Goal: Task Accomplishment & Management: Use online tool/utility

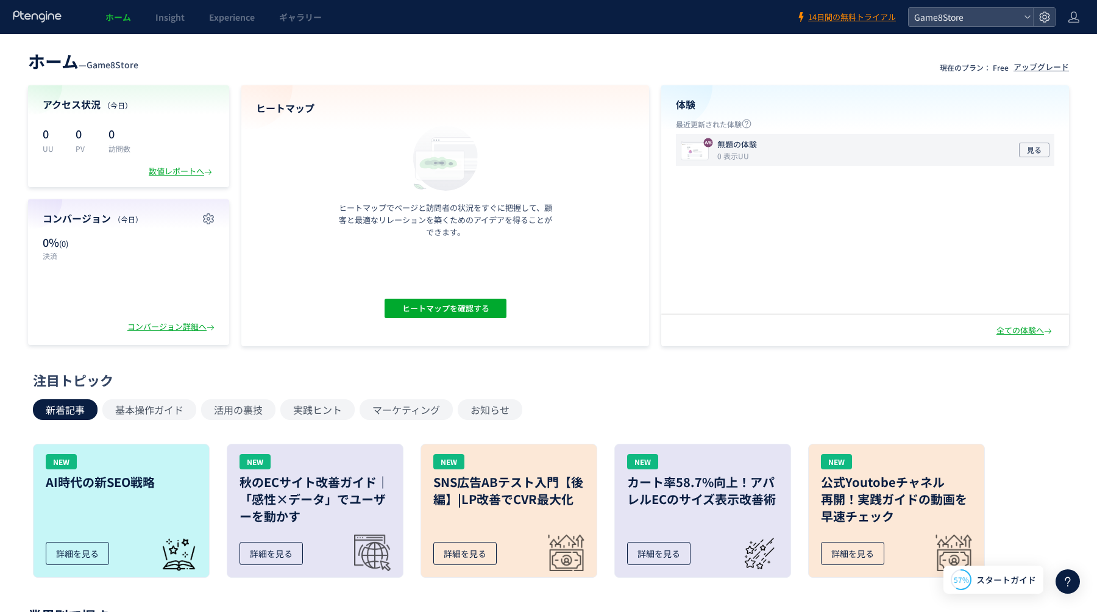
click at [888, 147] on div "無題の体験 0 表示UU 見る" at bounding box center [865, 150] width 378 height 32
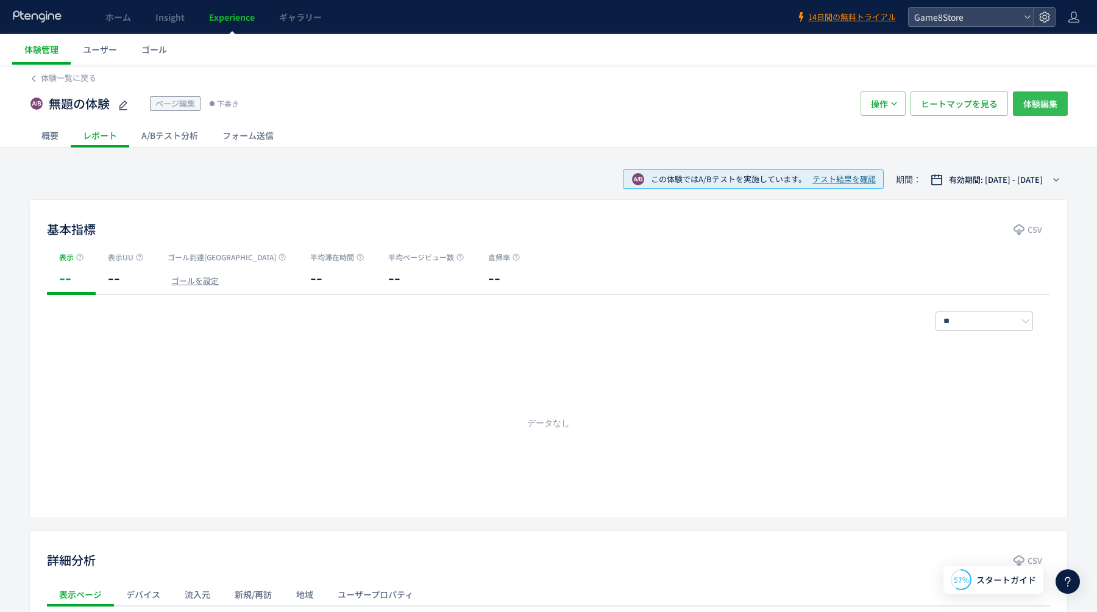
click at [1019, 108] on button "体験編集" at bounding box center [1040, 103] width 55 height 24
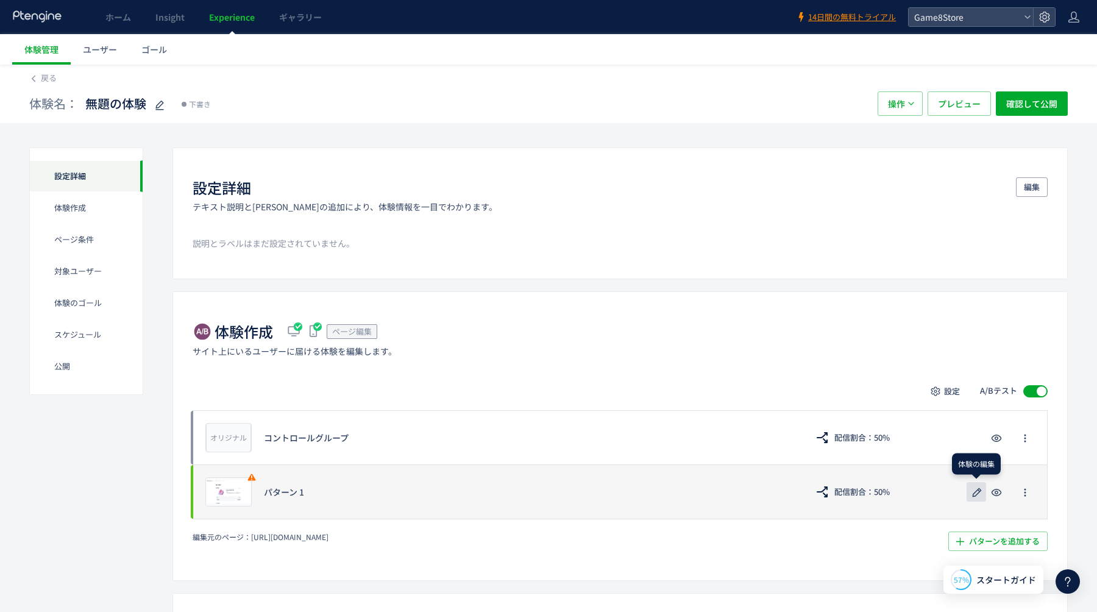
click at [974, 495] on icon "button" at bounding box center [976, 492] width 15 height 15
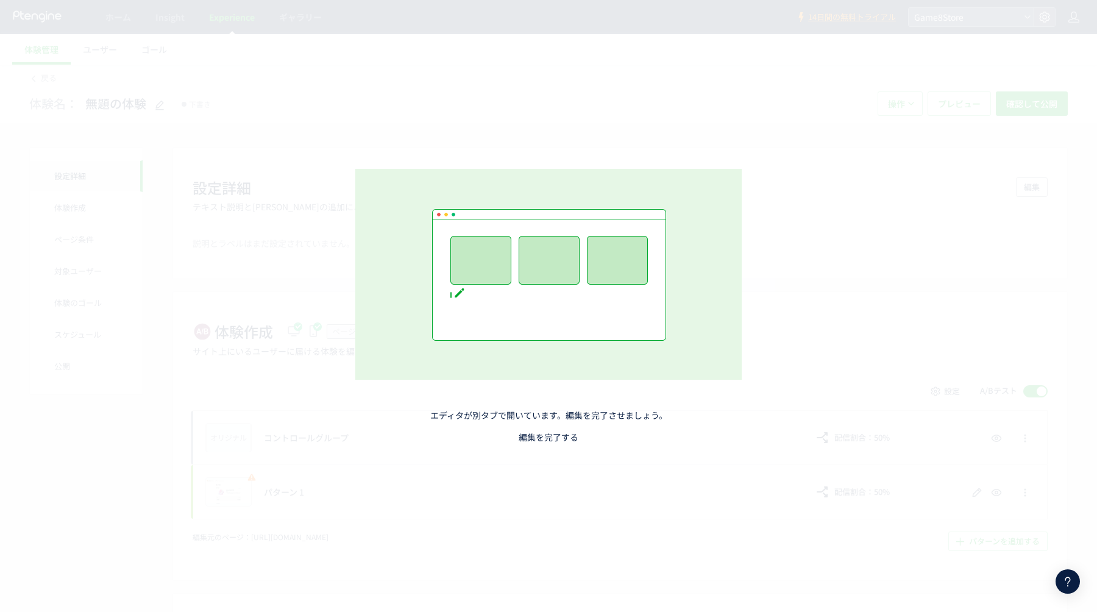
click at [542, 437] on link "編集を完了する" at bounding box center [549, 437] width 60 height 12
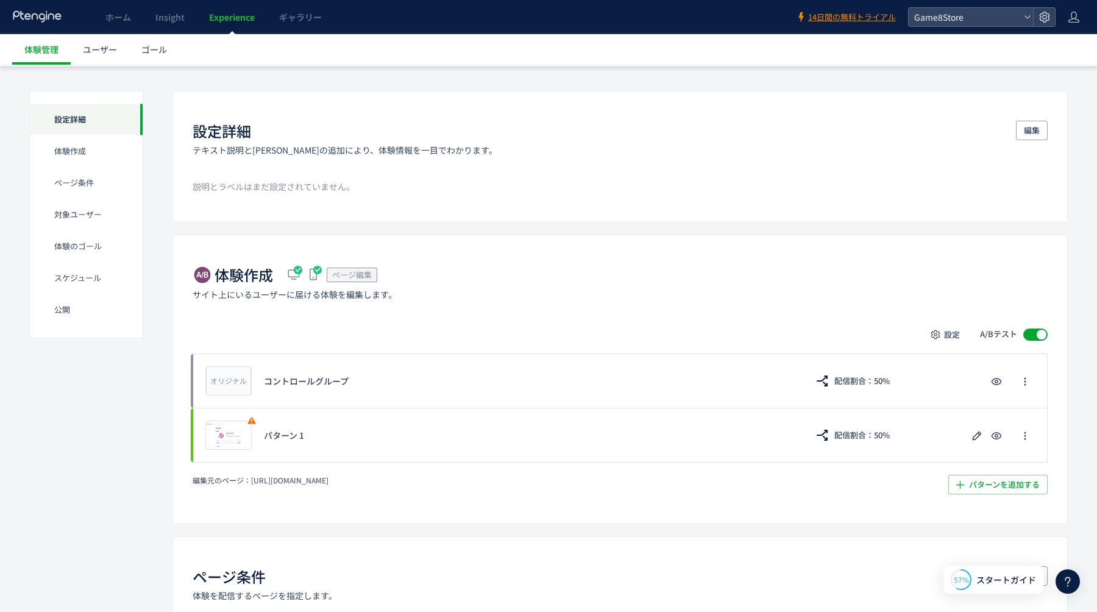
scroll to position [24, 0]
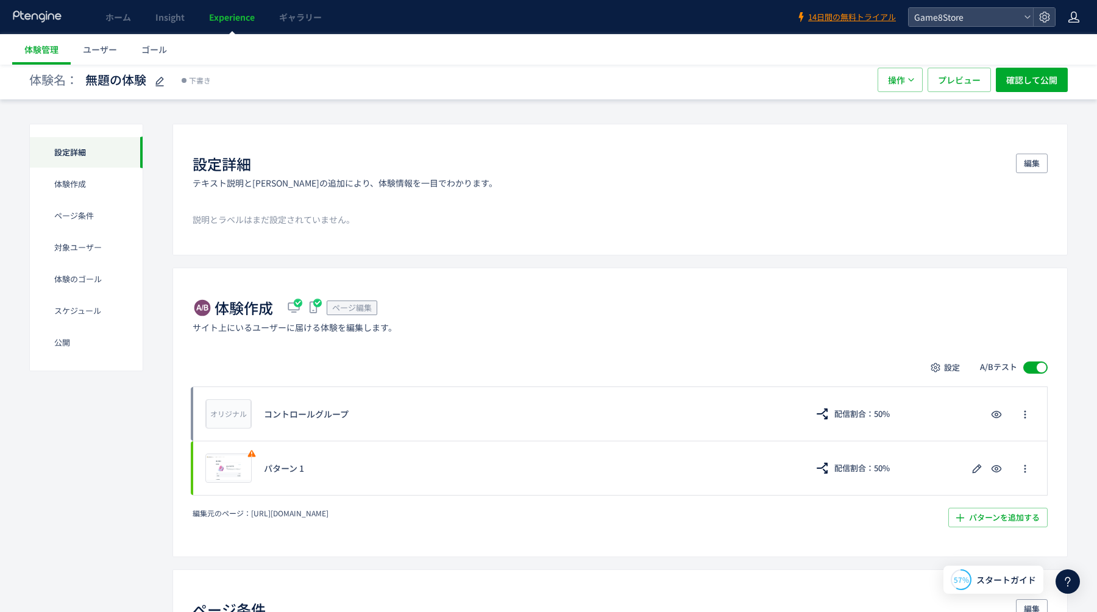
click at [1072, 21] on icon at bounding box center [1074, 17] width 12 height 12
click at [1058, 50] on span "アカウント設定" at bounding box center [1043, 48] width 60 height 12
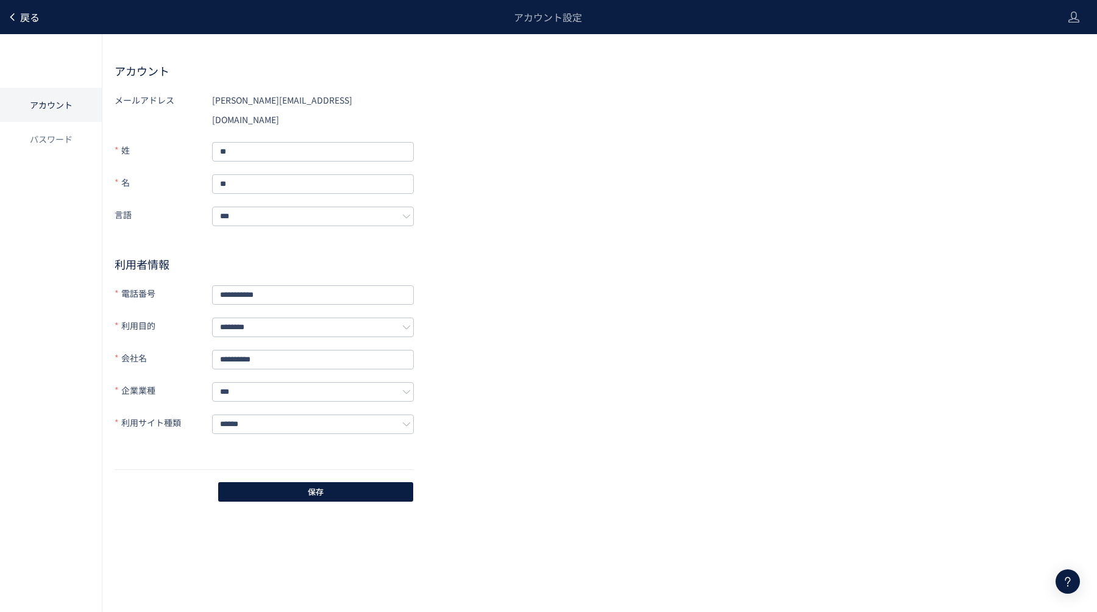
click at [13, 19] on use at bounding box center [12, 16] width 4 height 7
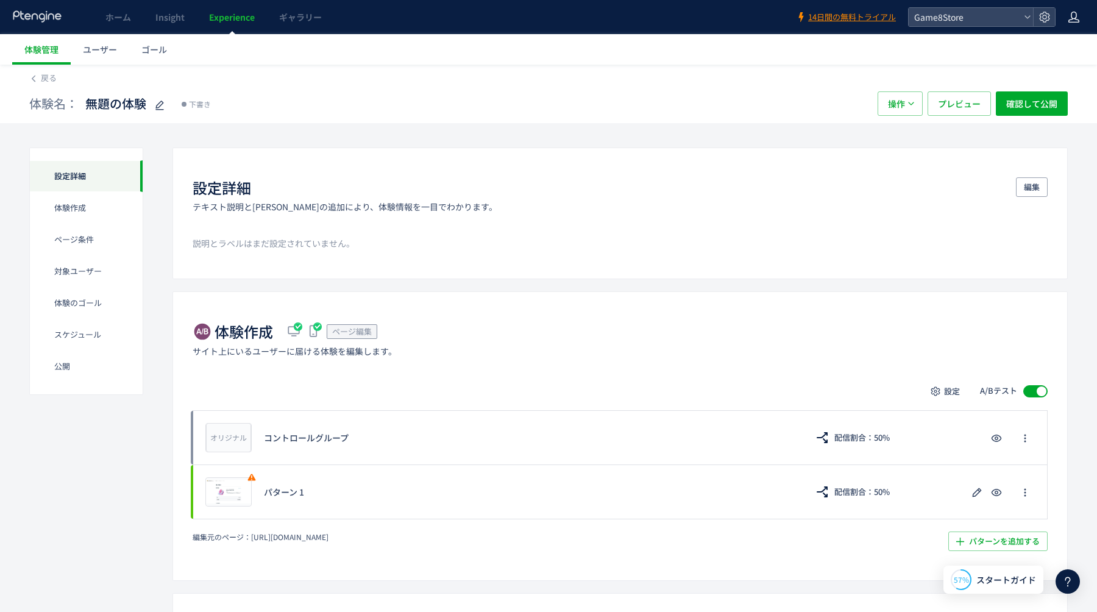
click at [1075, 24] on div at bounding box center [1074, 17] width 12 height 34
click at [1015, 17] on span "Game8Store" at bounding box center [964, 17] width 108 height 18
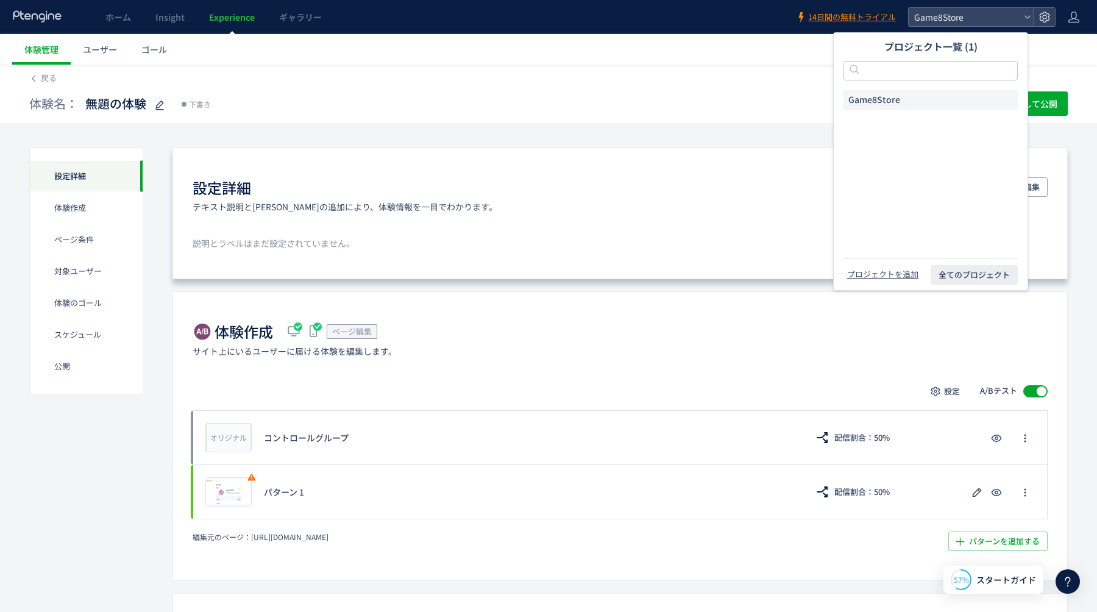
click at [546, 230] on div "設定詳細 テキスト説明と[PERSON_NAME]の追加により、体験情報を一目でわかります。 編集 説明とラベルはまだ設定されていません。" at bounding box center [619, 213] width 895 height 132
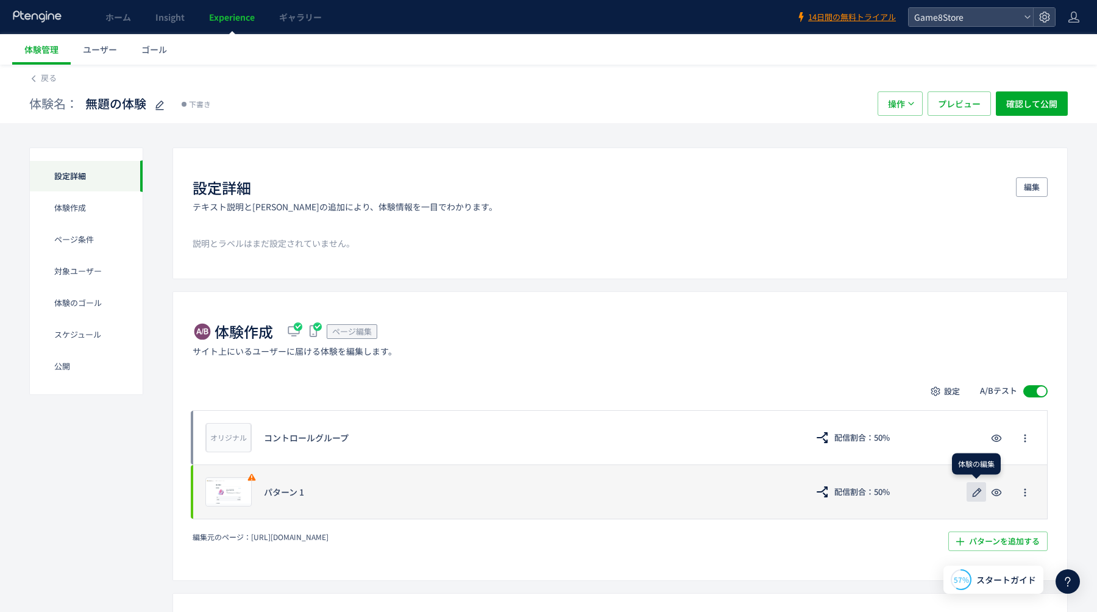
click at [977, 491] on icon "button" at bounding box center [976, 492] width 15 height 15
